Goal: Understand process/instructions: Learn how to perform a task or action

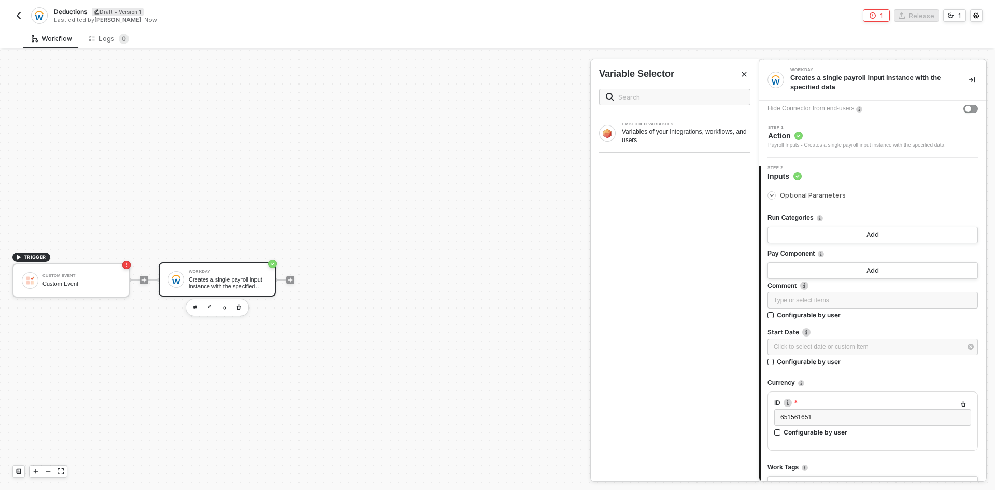
scroll to position [847, 0]
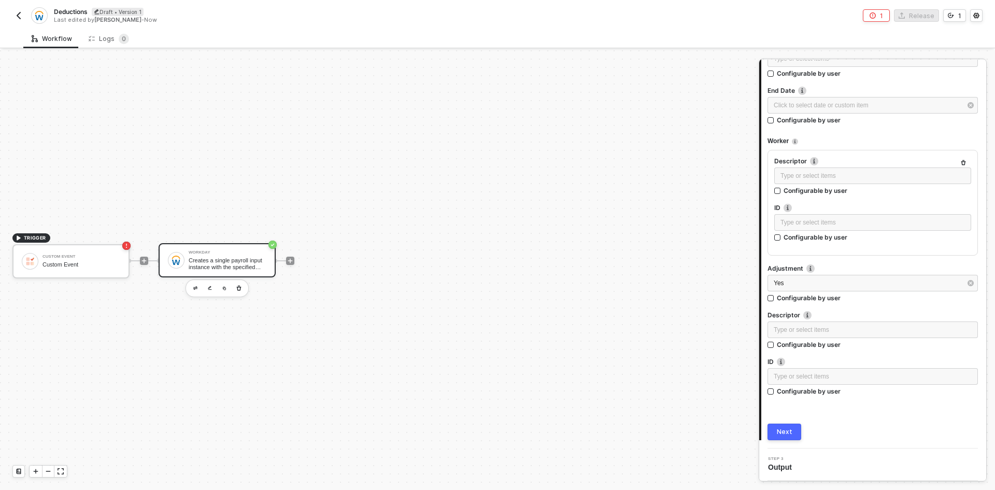
click at [19, 13] on img "button" at bounding box center [19, 15] width 8 height 8
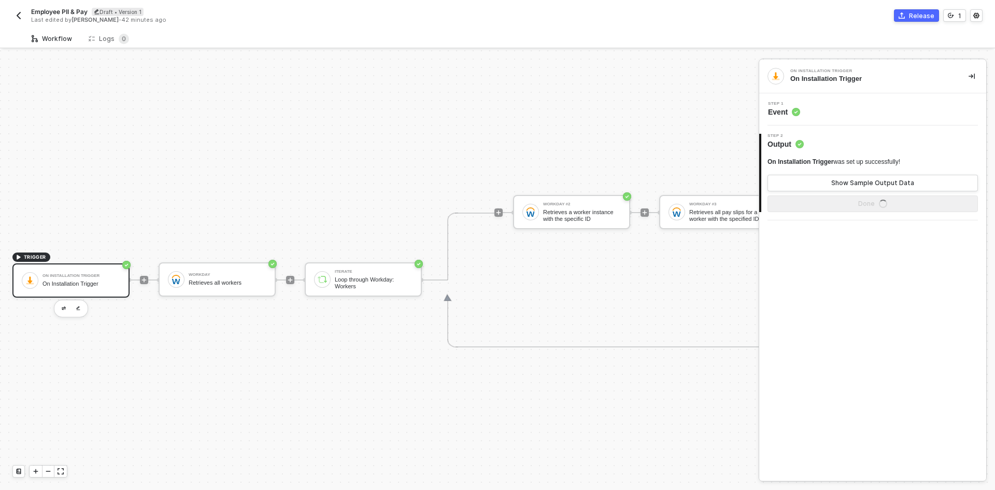
scroll to position [27, 0]
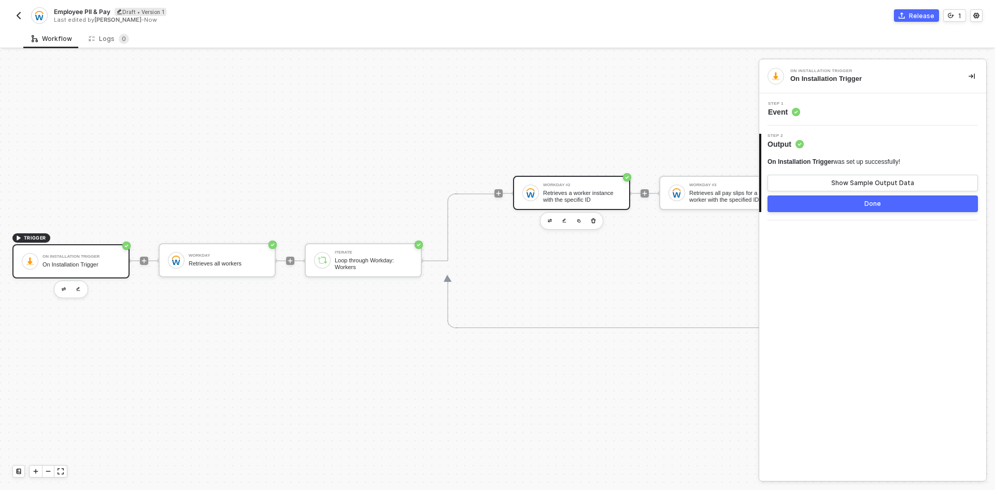
click at [565, 176] on div "Workday #2 Retrieves a worker instance with the specific ID" at bounding box center [571, 193] width 117 height 34
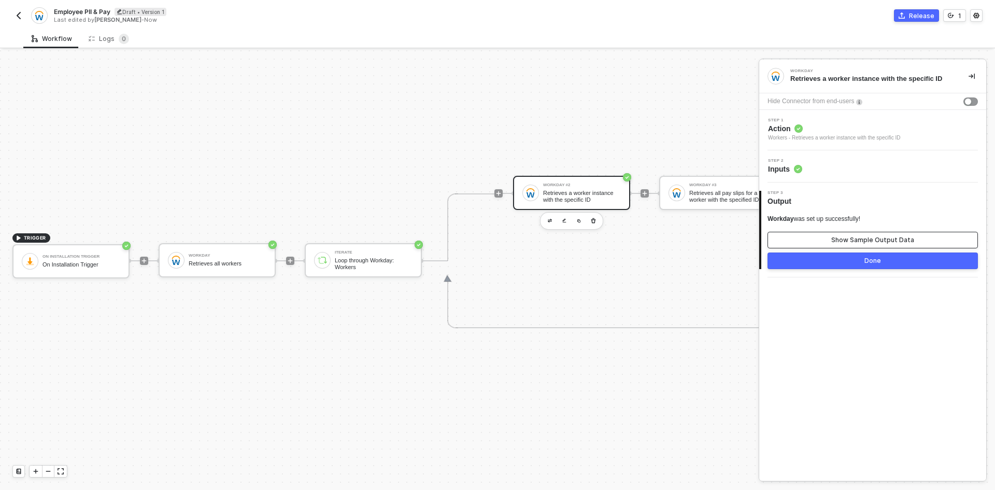
click at [824, 235] on button "Show Sample Output Data" at bounding box center [873, 240] width 210 height 17
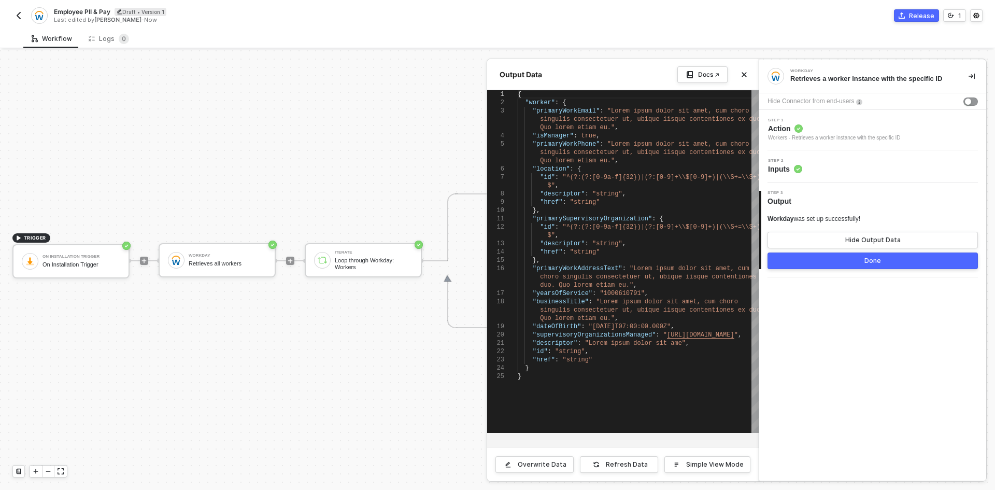
scroll to position [0, 0]
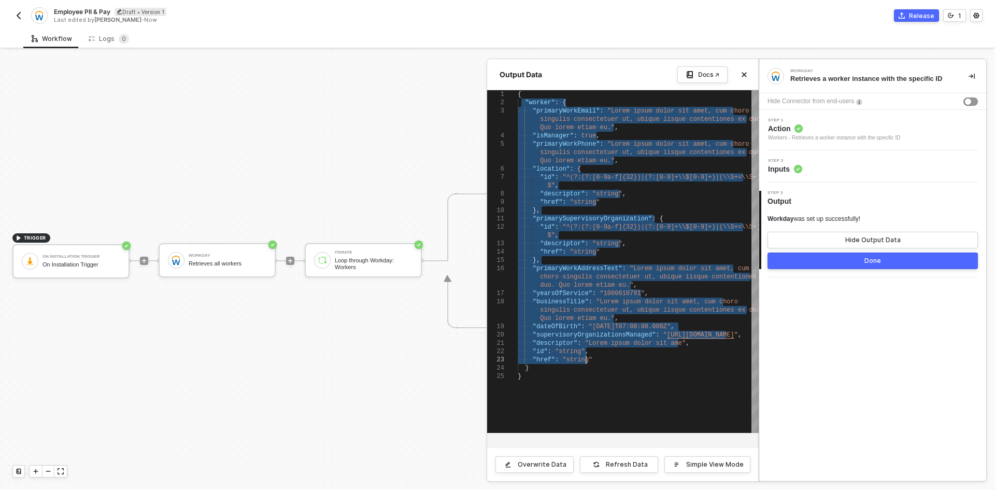
drag, startPoint x: 520, startPoint y: 103, endPoint x: 586, endPoint y: 362, distance: 267.4
click at [586, 362] on div at bounding box center [586, 360] width 1 height 8
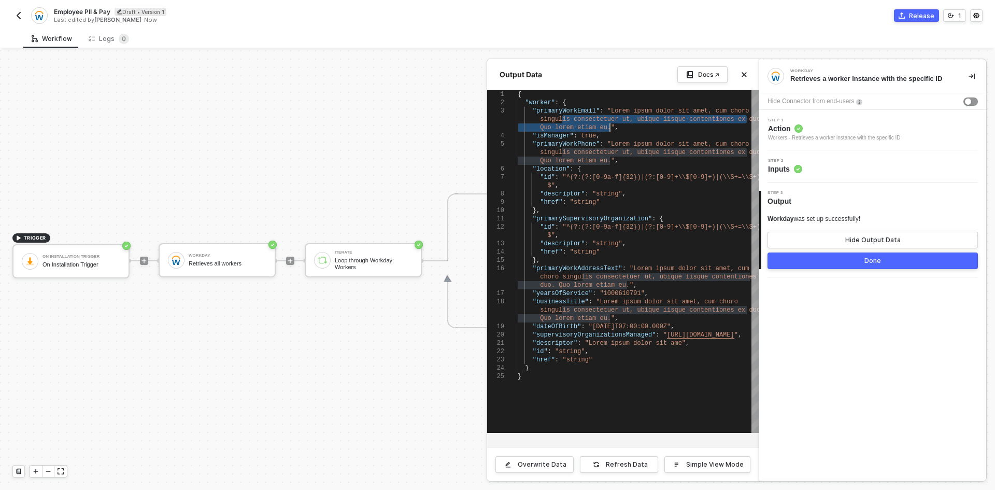
drag, startPoint x: 543, startPoint y: 135, endPoint x: 566, endPoint y: 140, distance: 23.3
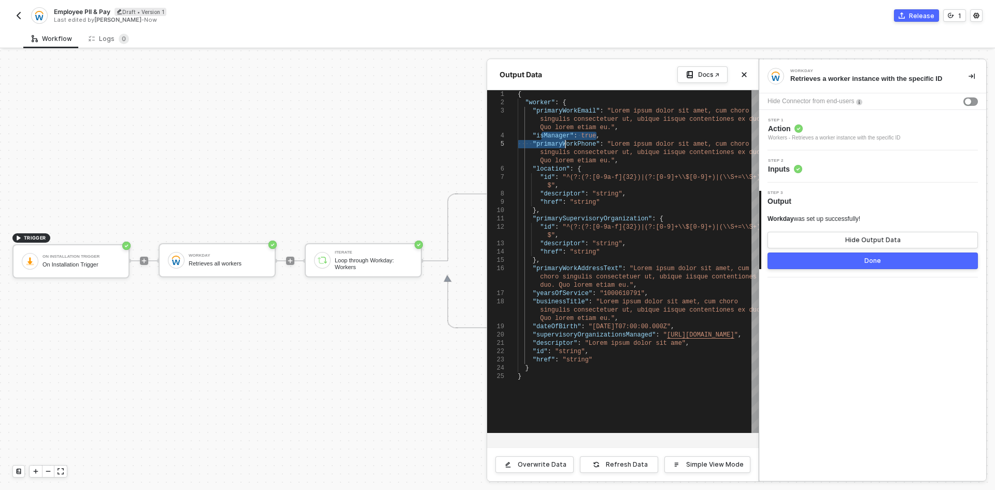
type textarea "}, "primaryWorkAddressText": "Lorem ipsum dolor sit amet, cum choro singulis co…"
click at [451, 357] on div at bounding box center [497, 270] width 995 height 440
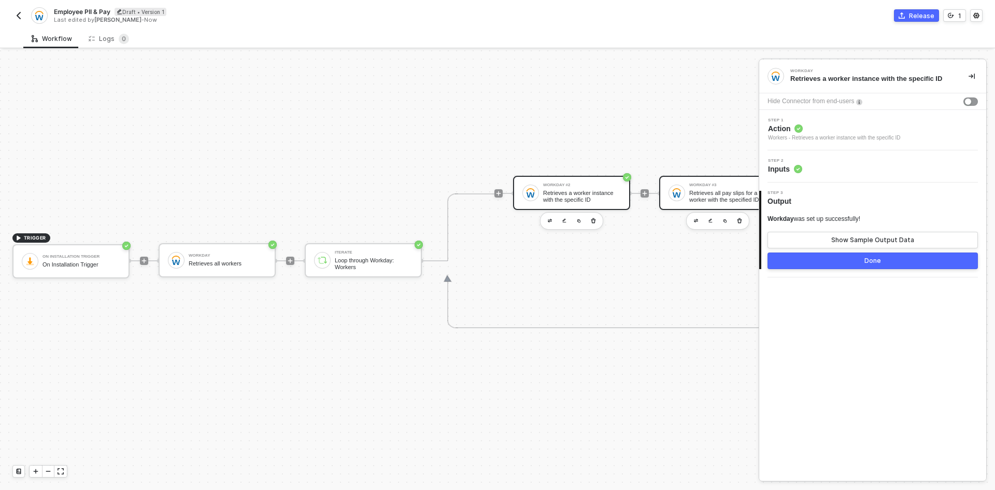
click at [711, 190] on div "Retrieves all pay slips for a worker with the specified ID" at bounding box center [728, 196] width 78 height 13
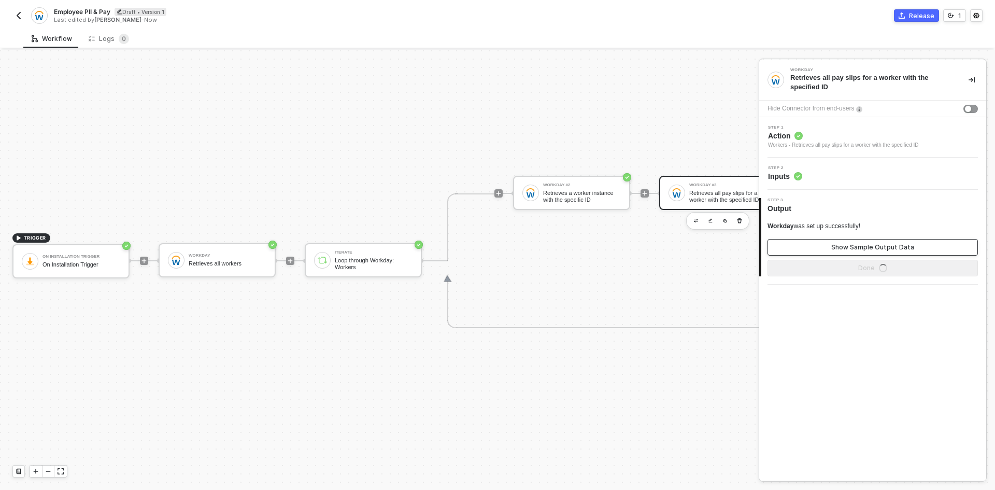
click at [843, 244] on div "Show Sample Output Data" at bounding box center [873, 247] width 83 height 8
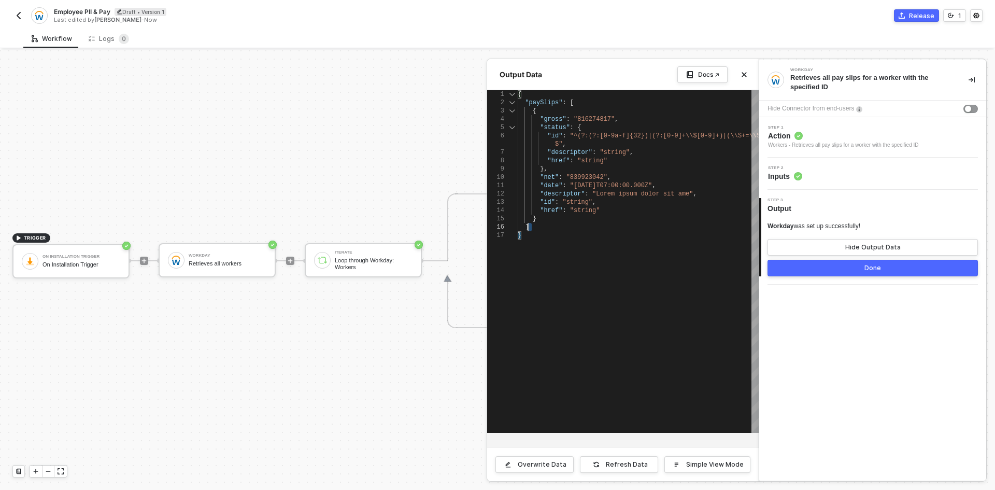
type textarea "{ "paySlips": [ { "gross": "816274817", "status": { "id": "^(?:(?:[0-9a-f]{32})…"
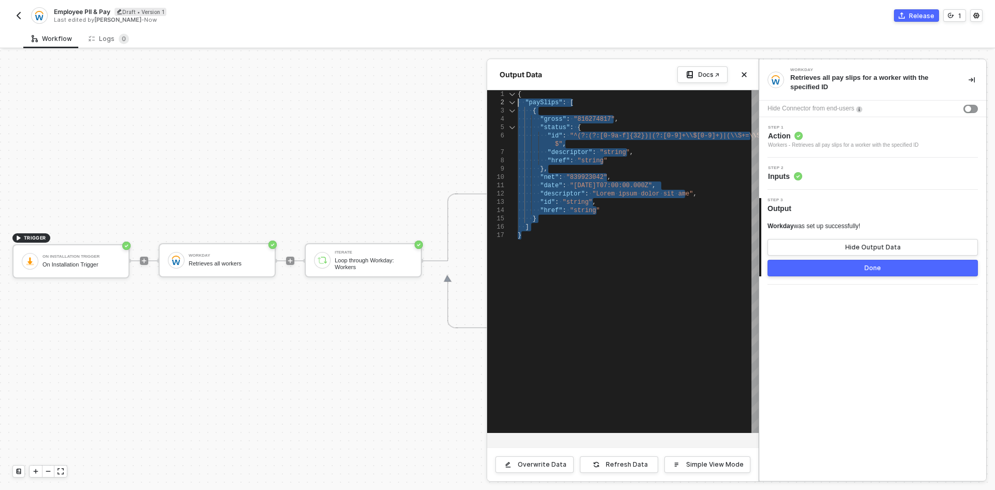
click at [495, 97] on div "1 2 3 4 5 6 7 8 9 10 11 12 13 14 15 16 17 { ·· "paySlips" : · [ ···· { ······ "…" at bounding box center [623, 261] width 272 height 343
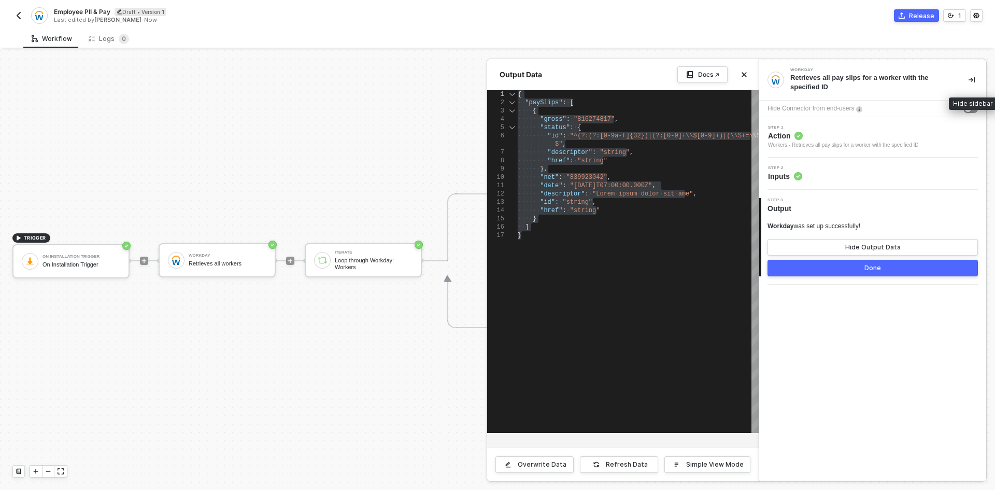
click at [967, 83] on button "button" at bounding box center [972, 80] width 12 height 12
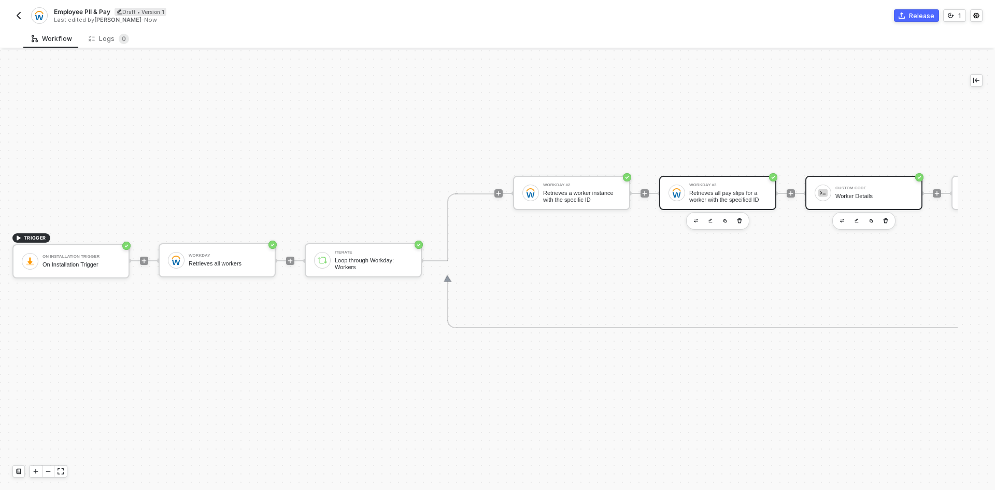
click at [856, 193] on div "Worker Details" at bounding box center [875, 196] width 78 height 7
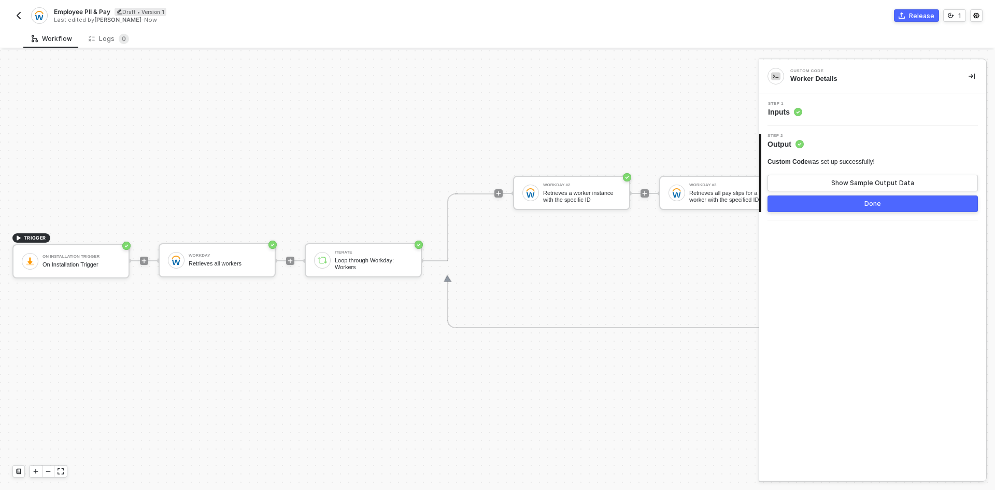
click at [15, 15] on img "button" at bounding box center [19, 15] width 8 height 8
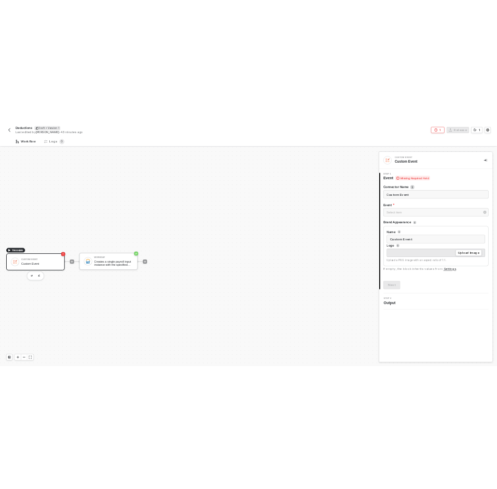
scroll to position [19, 0]
